Goal: Information Seeking & Learning: Learn about a topic

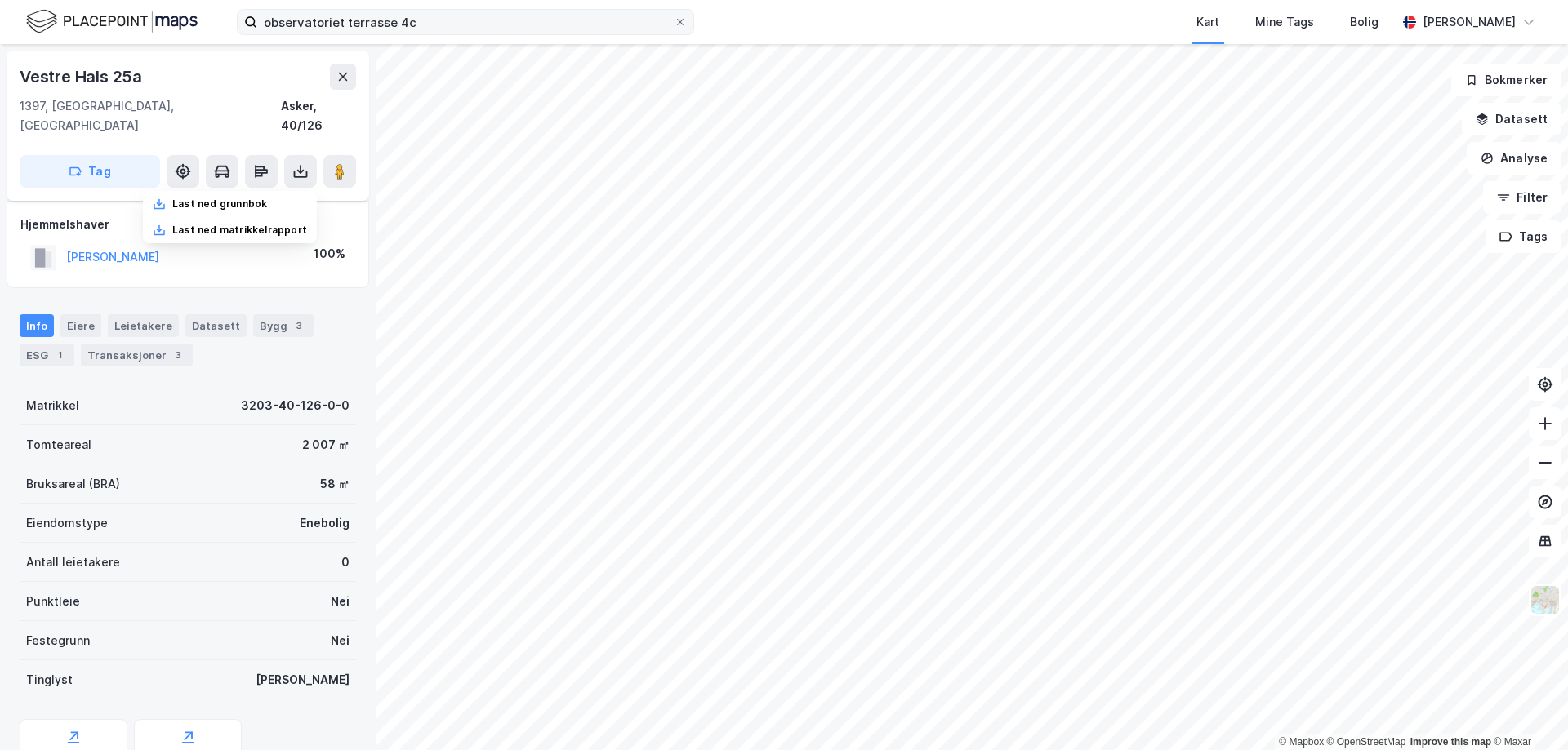
scroll to position [54, 0]
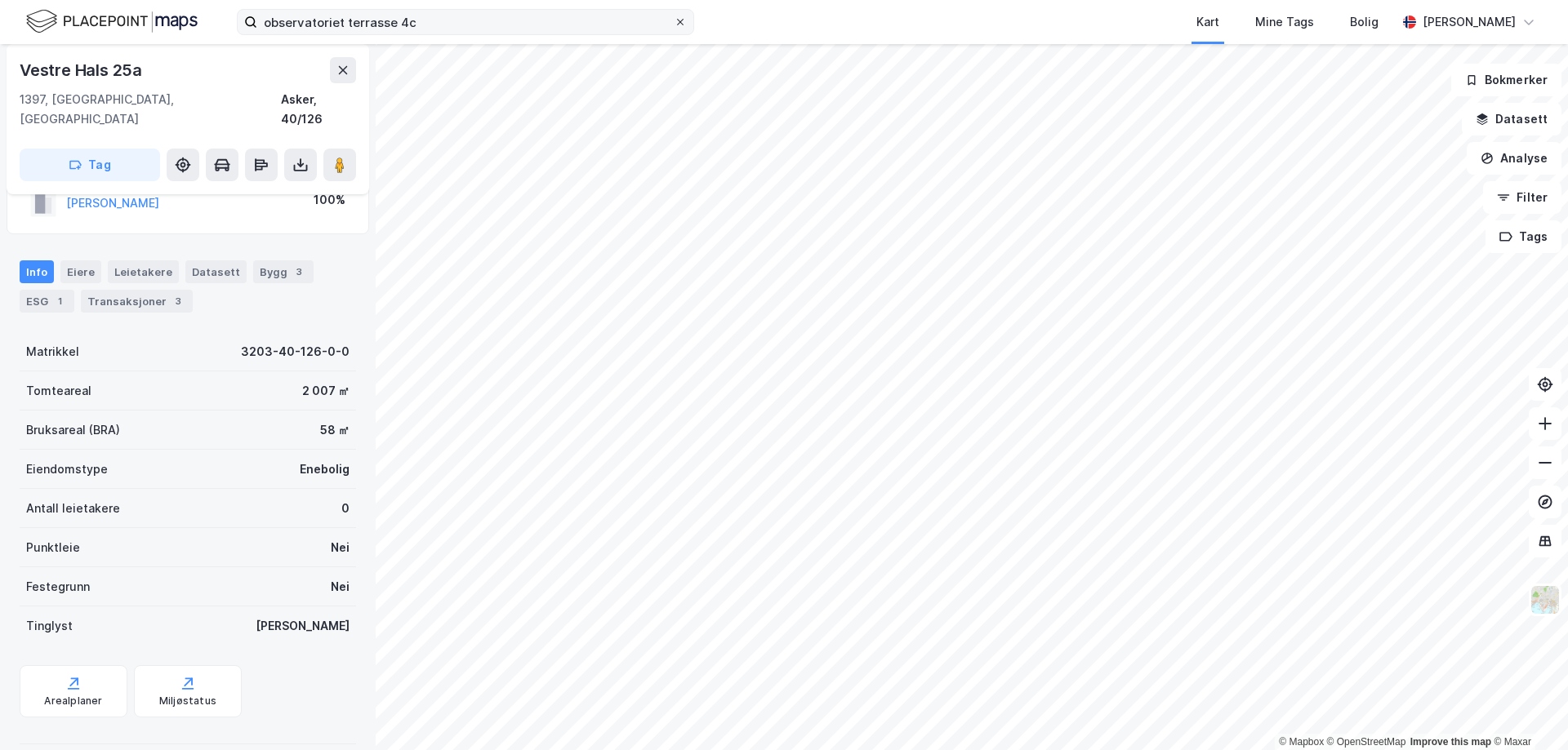
click at [677, 23] on icon at bounding box center [679, 22] width 10 height 10
click at [674, 23] on input "observatoriet terrasse 4c" at bounding box center [466, 22] width 417 height 25
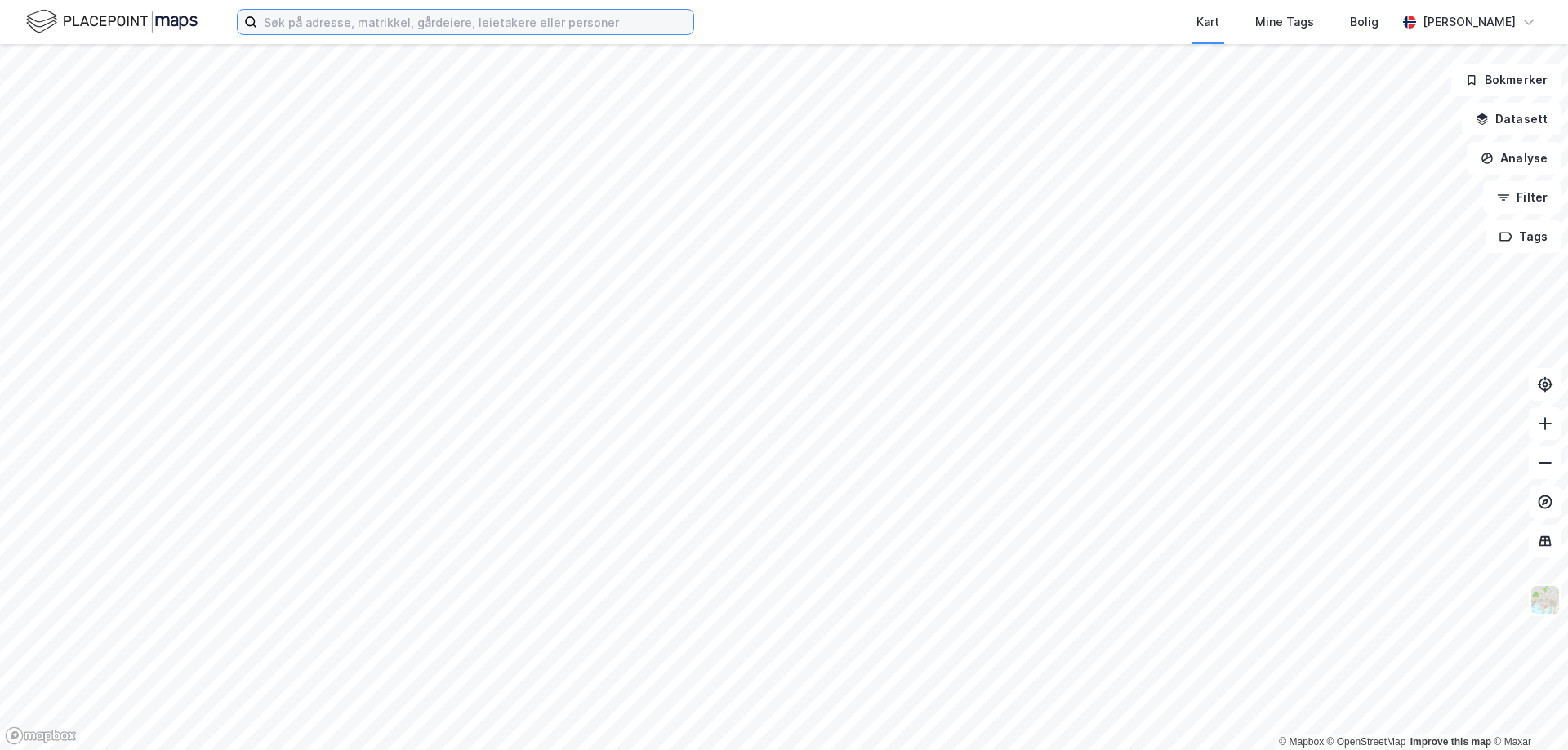
click at [368, 28] on input at bounding box center [475, 22] width 436 height 25
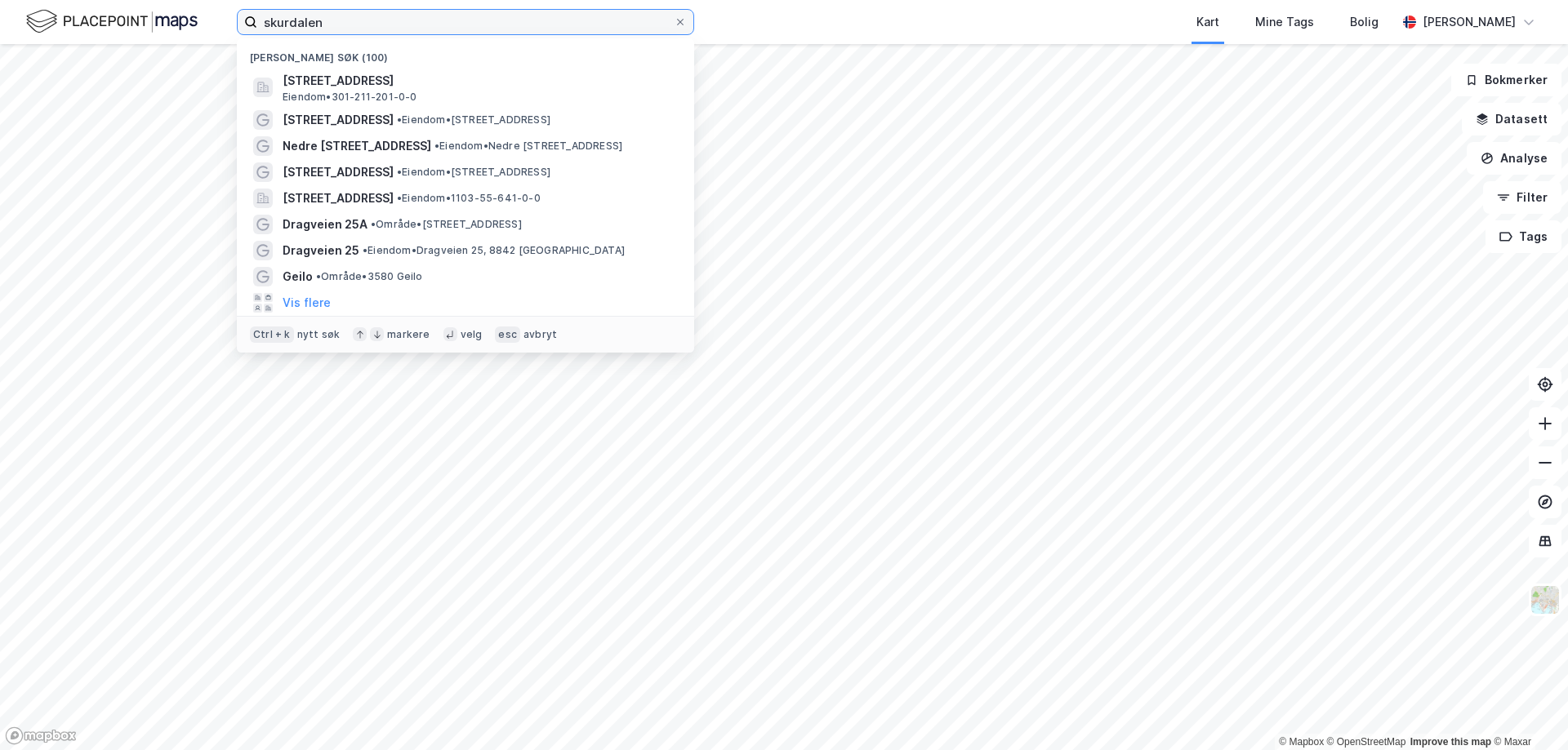
type input "skurdalen"
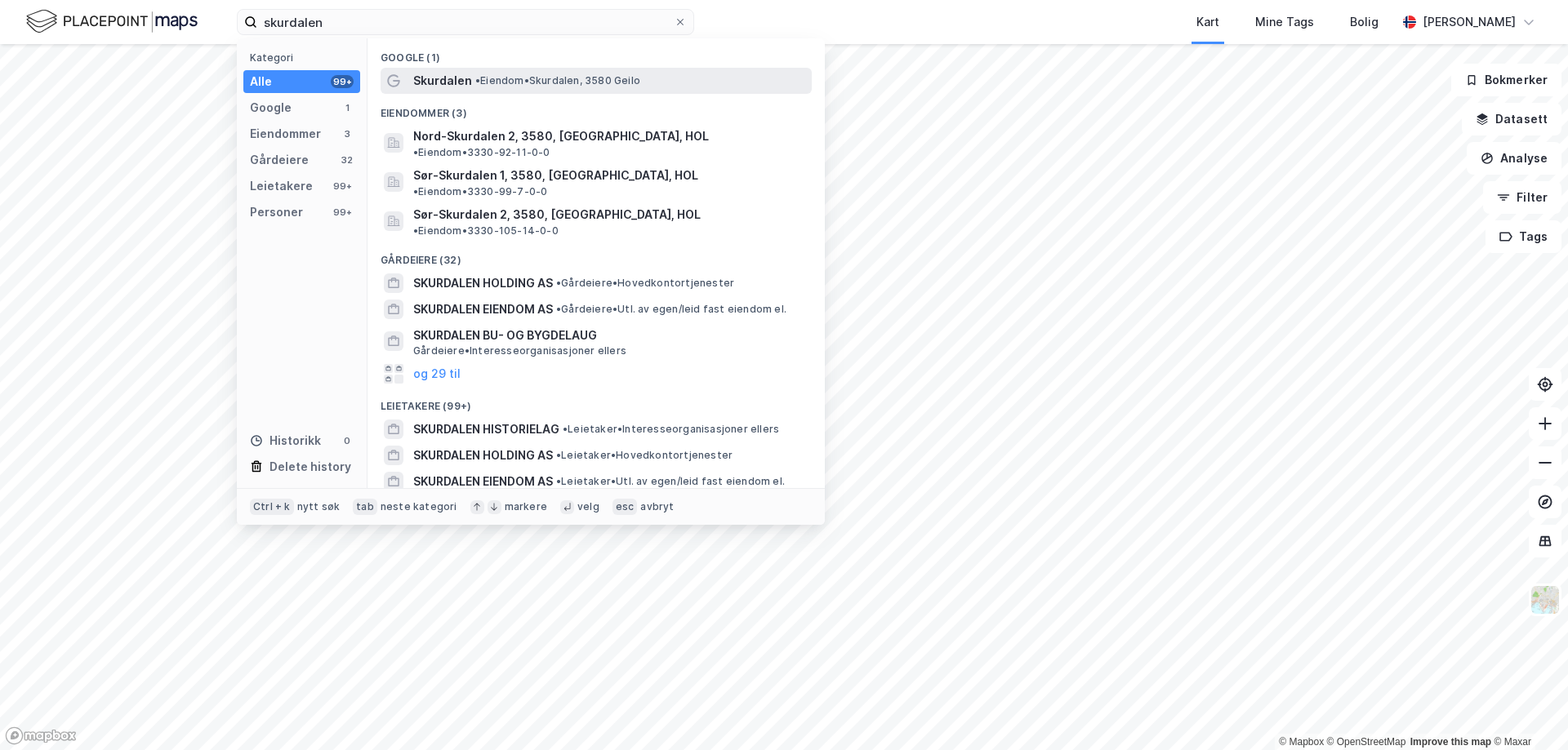
click at [478, 78] on span "•" at bounding box center [477, 80] width 5 height 12
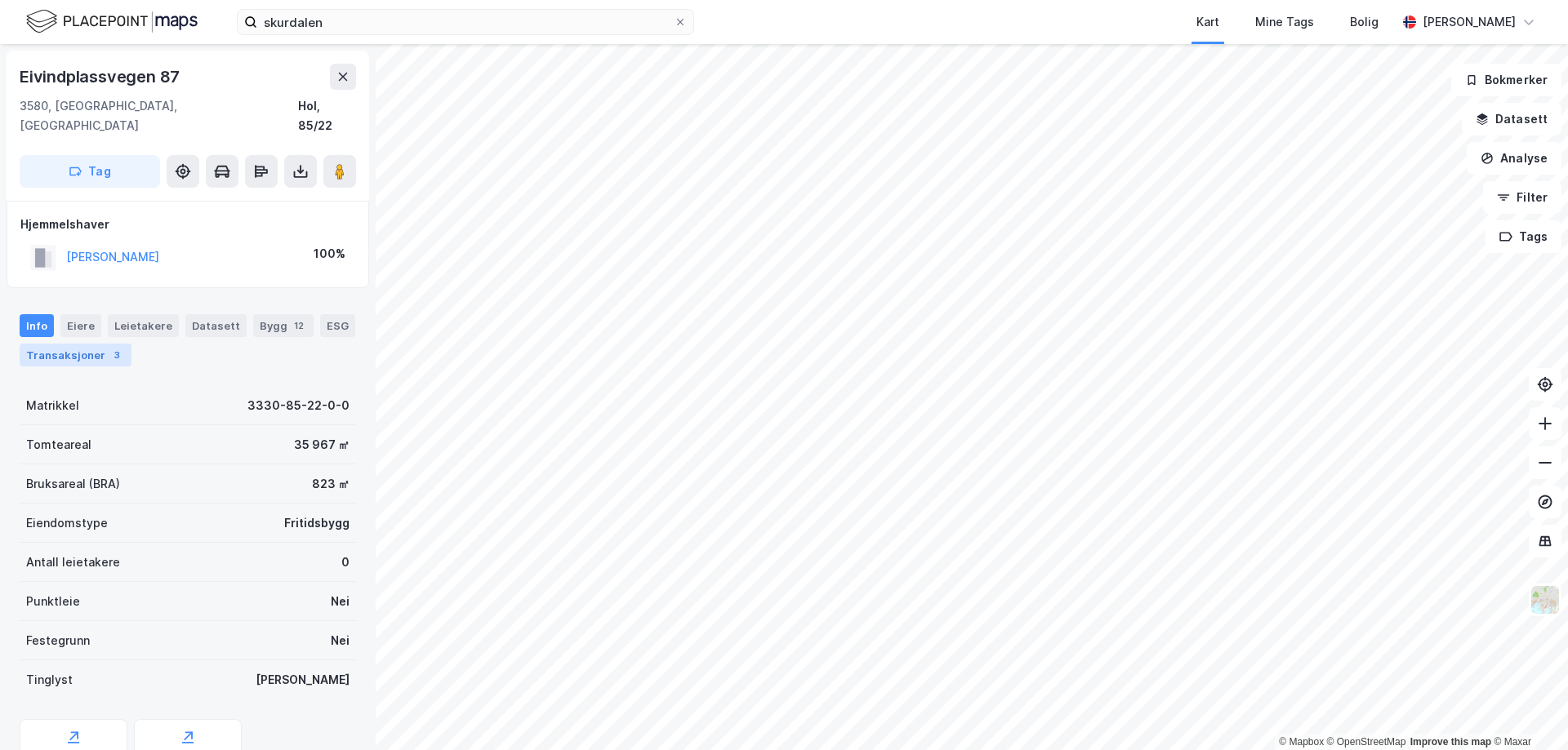
click at [68, 344] on div "Transaksjoner 3" at bounding box center [75, 355] width 112 height 23
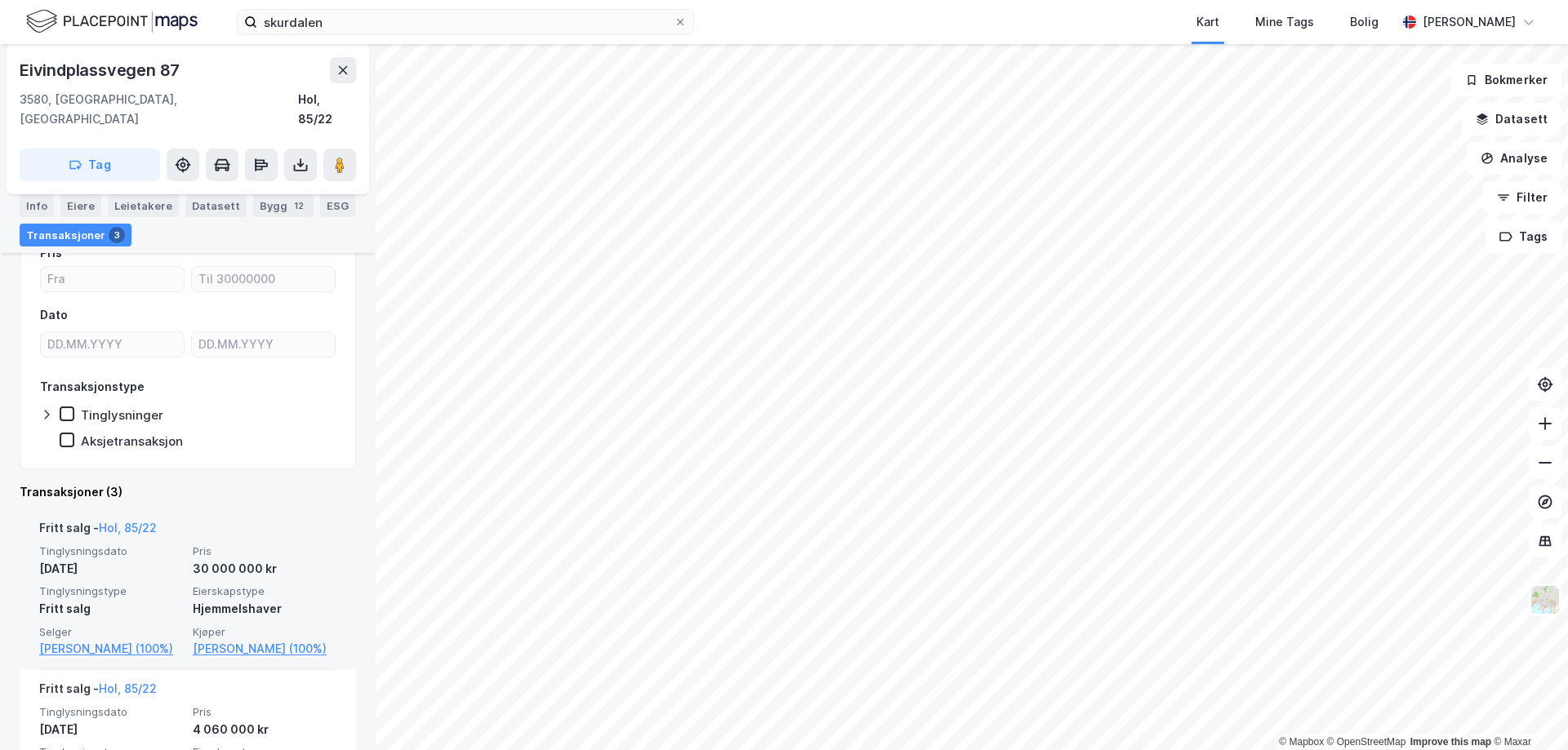
scroll to position [326, 0]
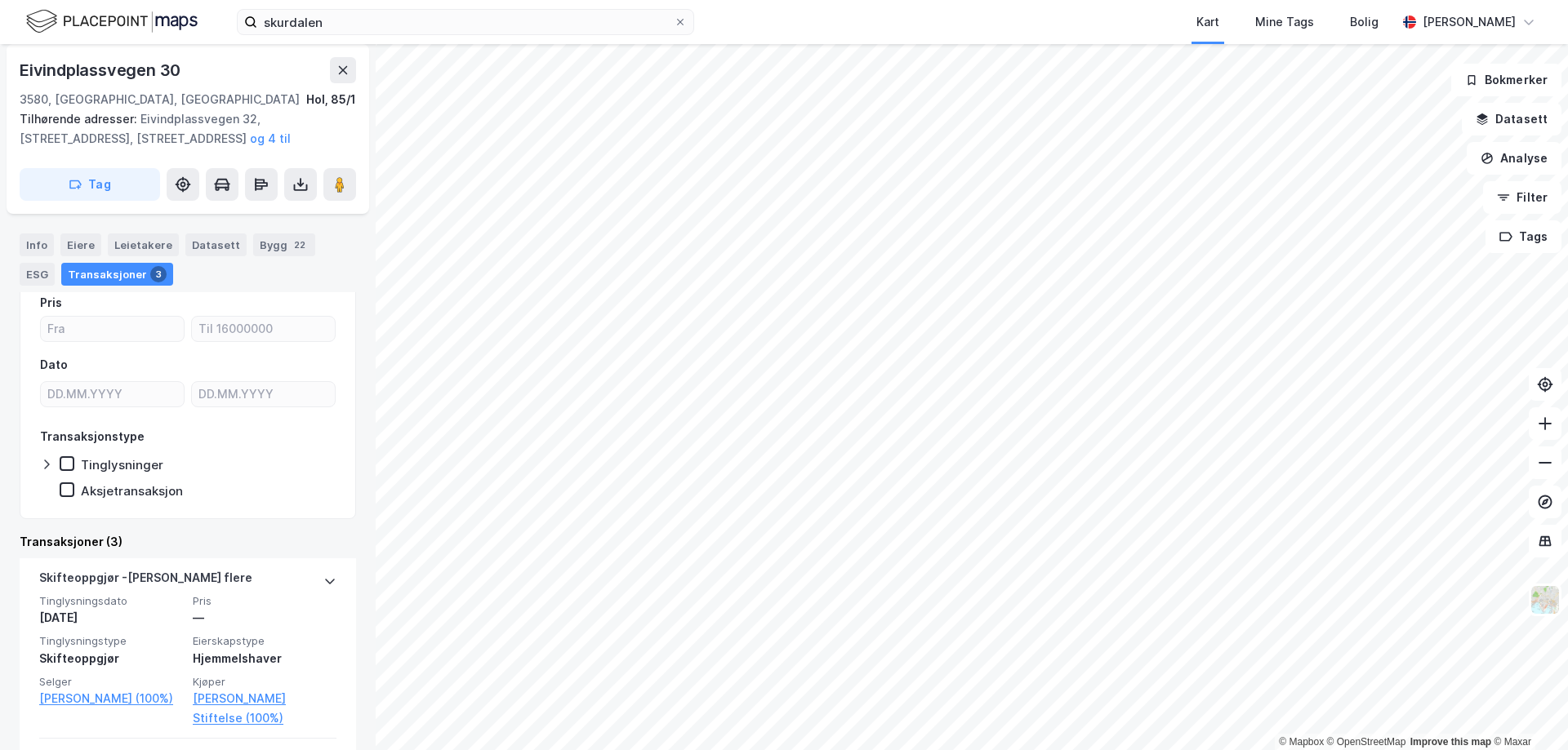
scroll to position [164, 0]
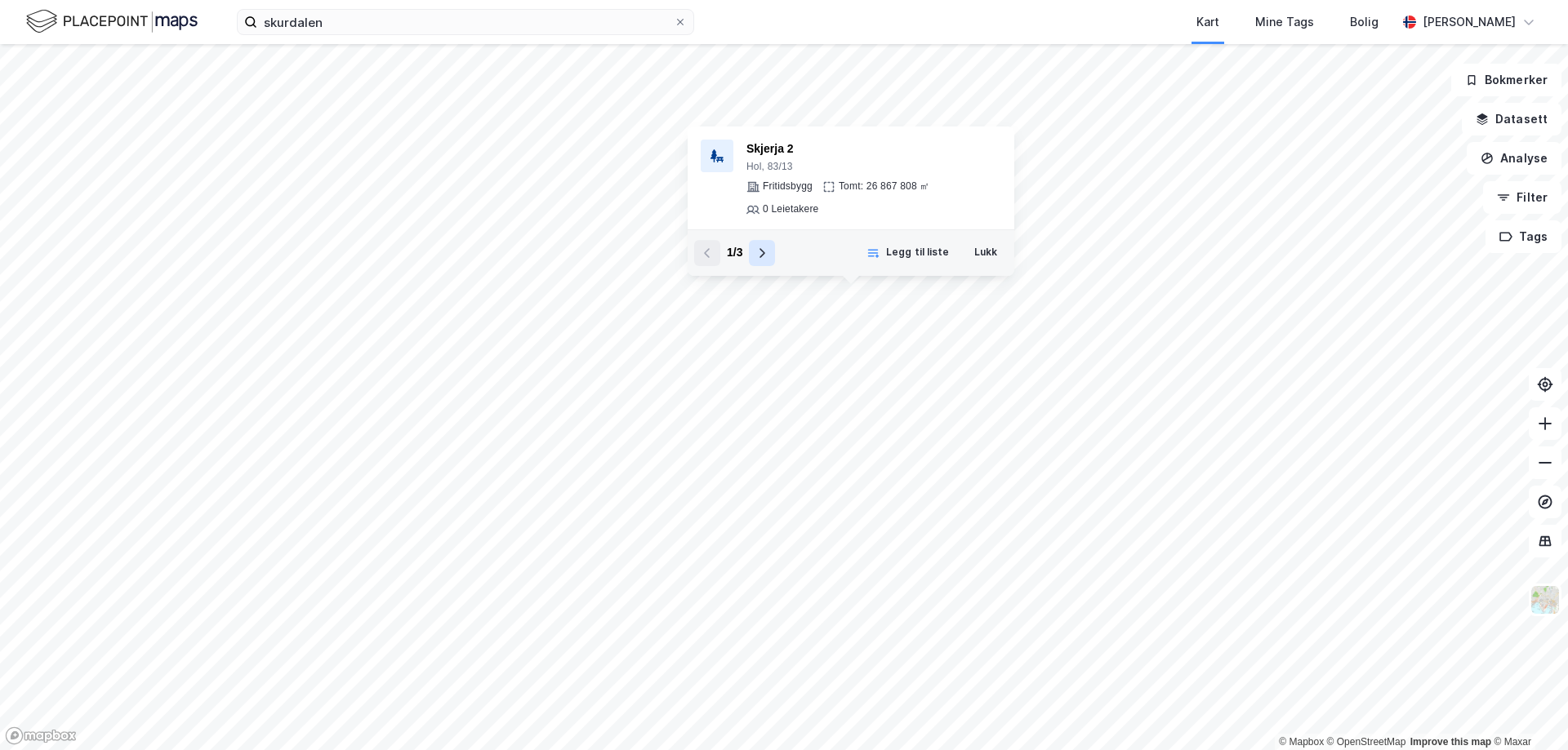
click at [762, 253] on icon at bounding box center [761, 253] width 13 height 13
